Goal: Find specific page/section

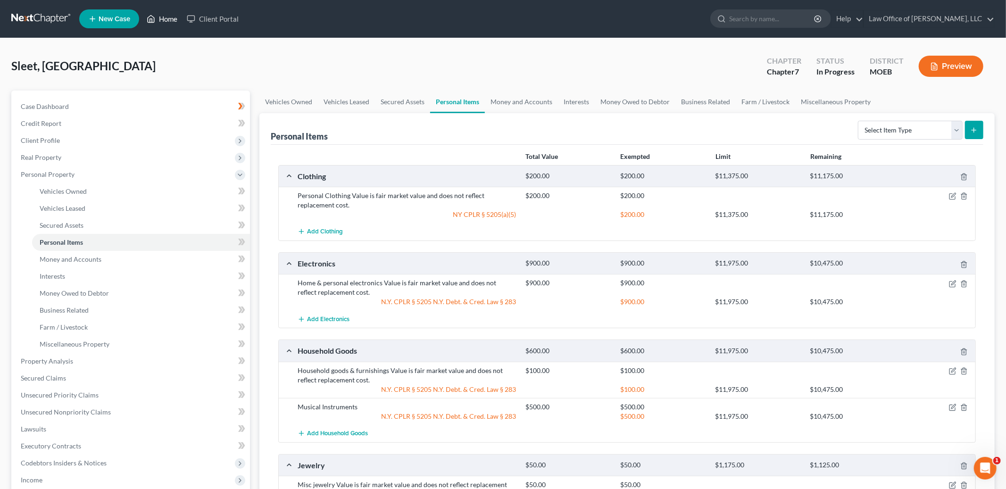
click at [164, 17] on link "Home" at bounding box center [162, 18] width 40 height 17
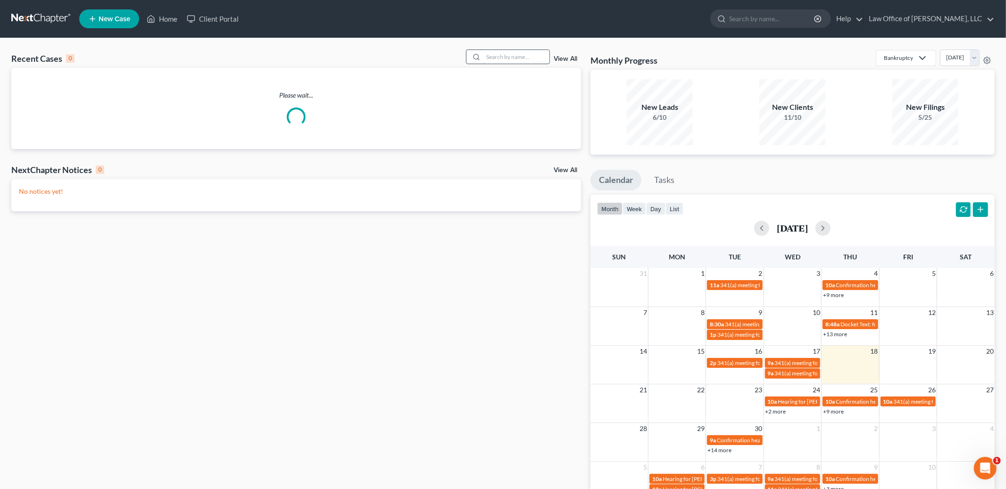
click at [491, 55] on input "search" at bounding box center [517, 57] width 66 height 14
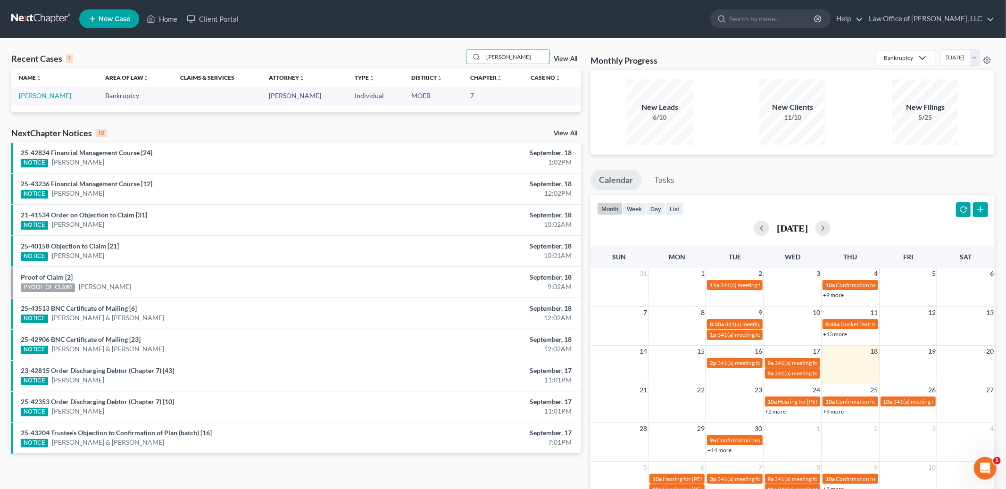
drag, startPoint x: 517, startPoint y: 58, endPoint x: 403, endPoint y: 44, distance: 114.5
click at [403, 44] on div "Recent Cases 1 [PERSON_NAME] View All Name unfold_more expand_more expand_less …" at bounding box center [503, 283] width 1006 height 490
type input "beckere"
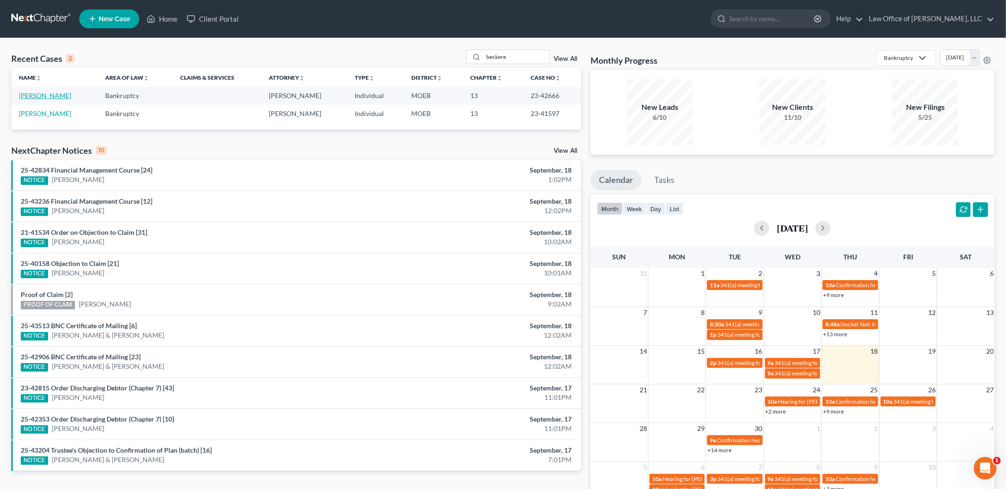
click at [41, 93] on link "[PERSON_NAME]" at bounding box center [45, 96] width 52 height 8
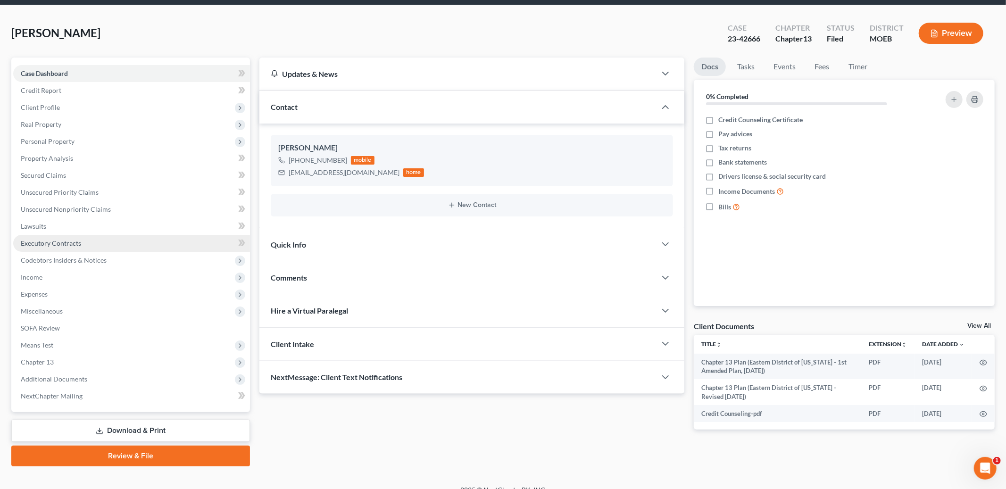
scroll to position [45, 0]
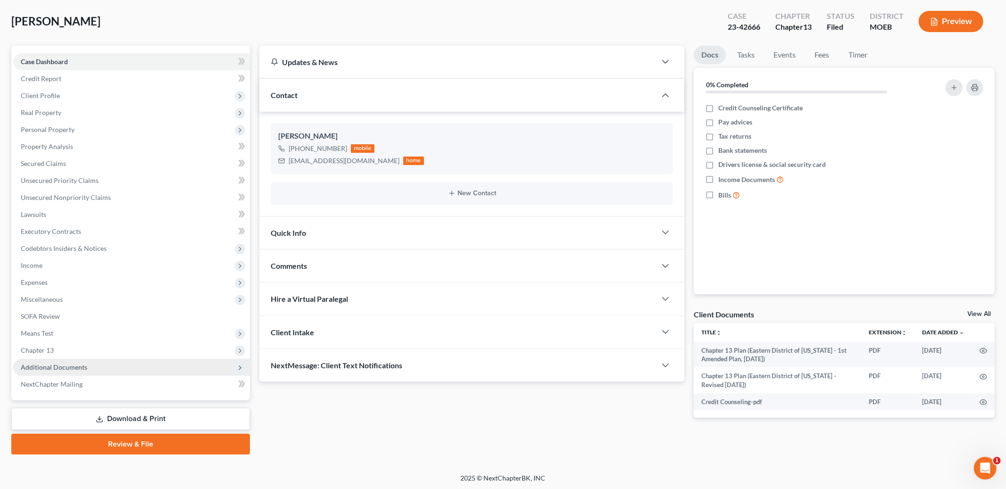
click at [65, 368] on span "Additional Documents" at bounding box center [54, 367] width 67 height 8
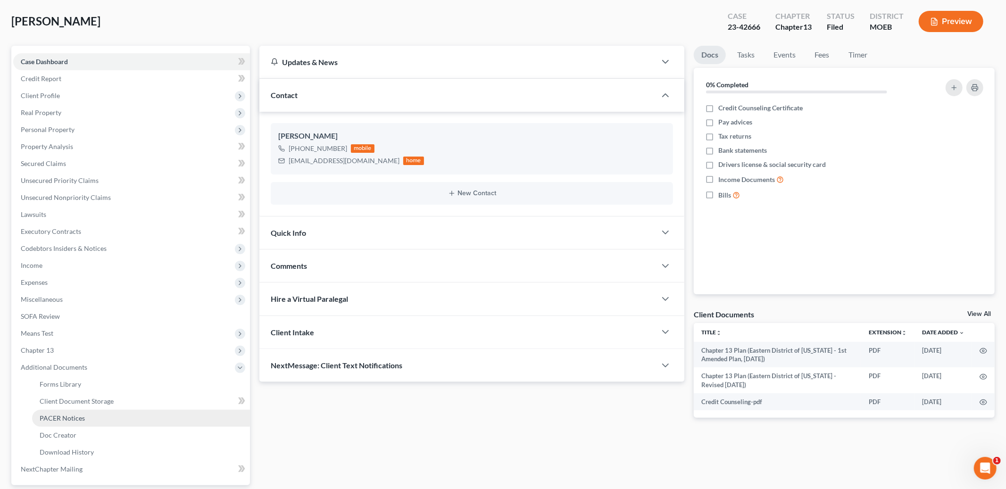
click at [64, 415] on span "PACER Notices" at bounding box center [62, 418] width 45 height 8
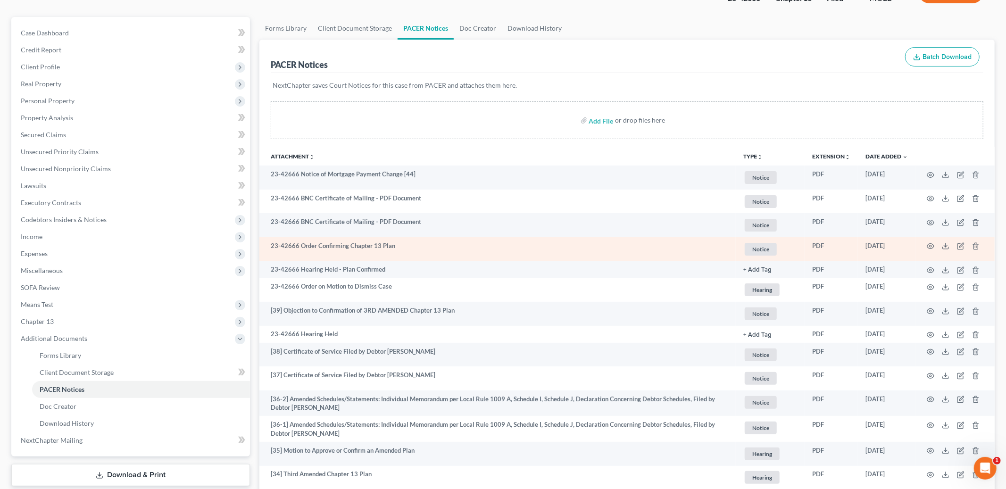
scroll to position [75, 0]
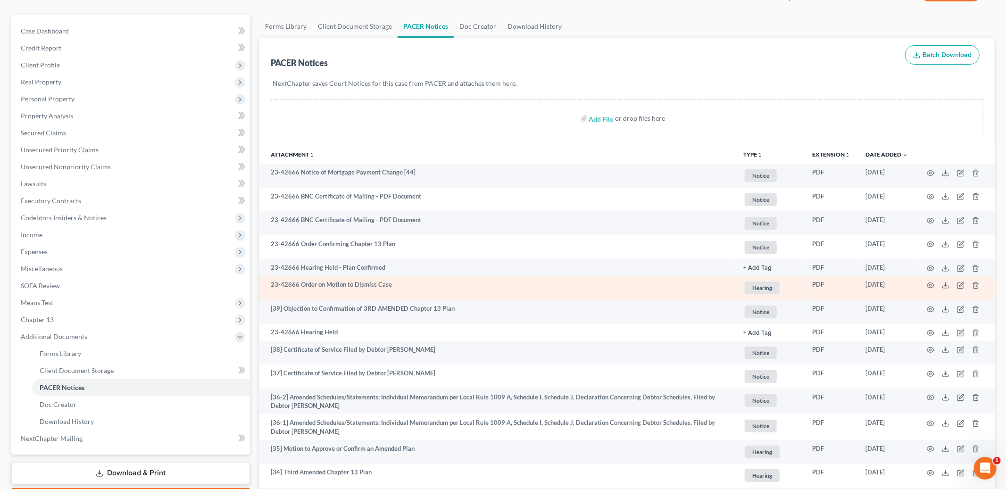
click at [935, 285] on td at bounding box center [955, 288] width 79 height 24
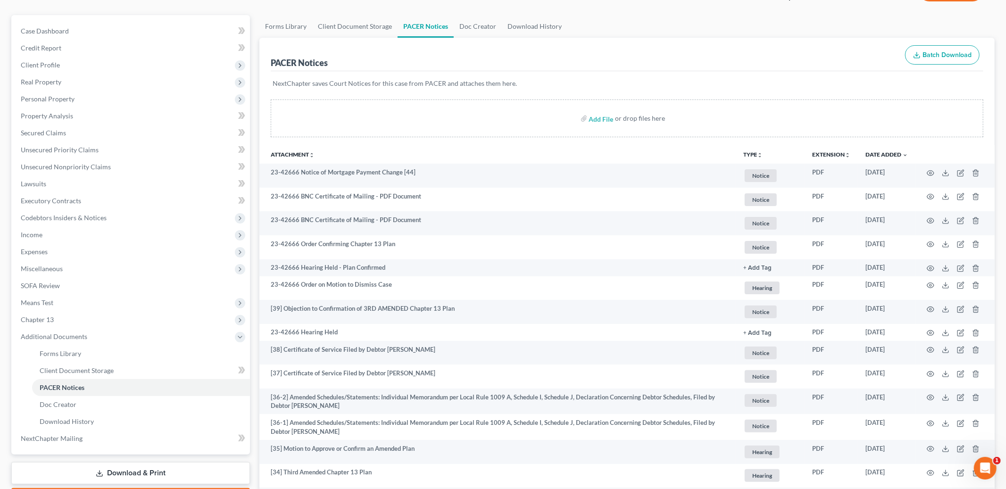
scroll to position [0, 0]
